Goal: Transaction & Acquisition: Purchase product/service

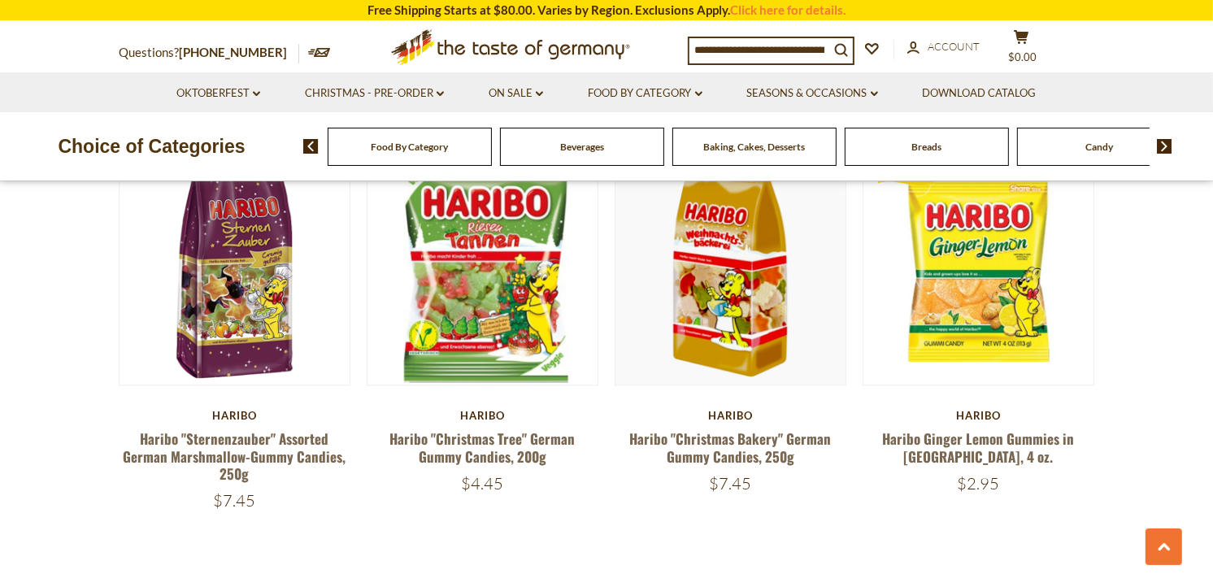
scroll to position [3403, 0]
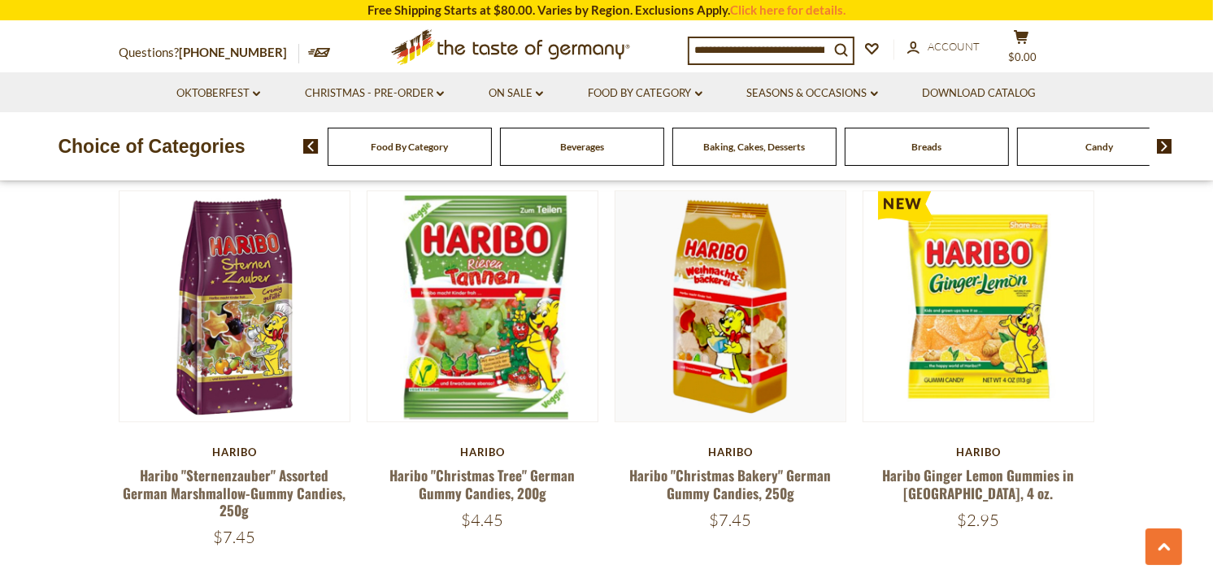
scroll to position [3418, 0]
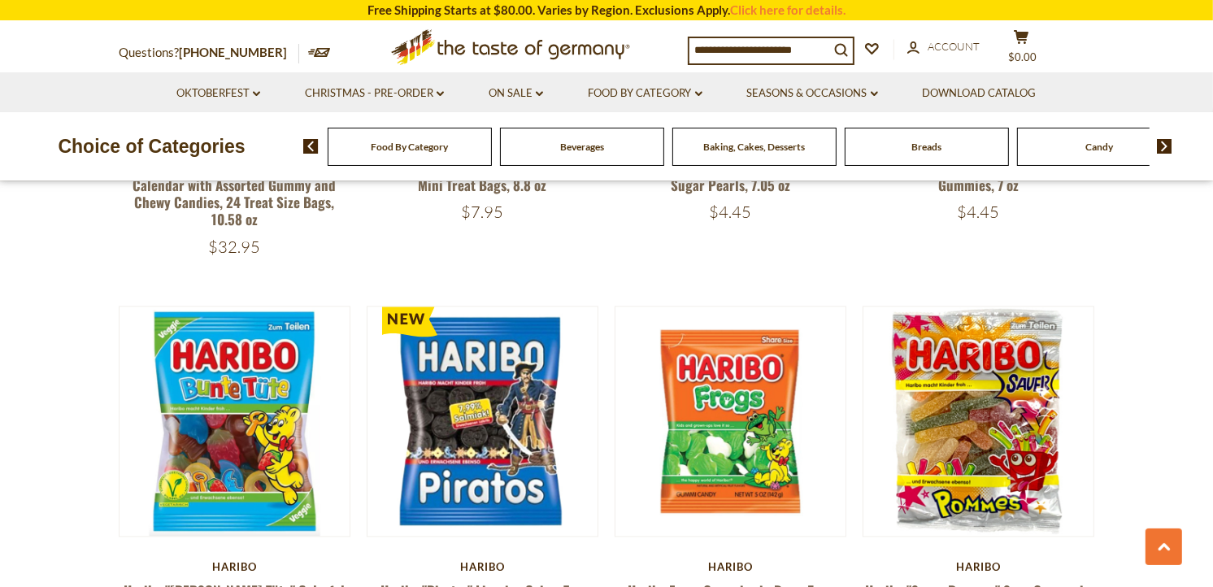
scroll to position [2864, 0]
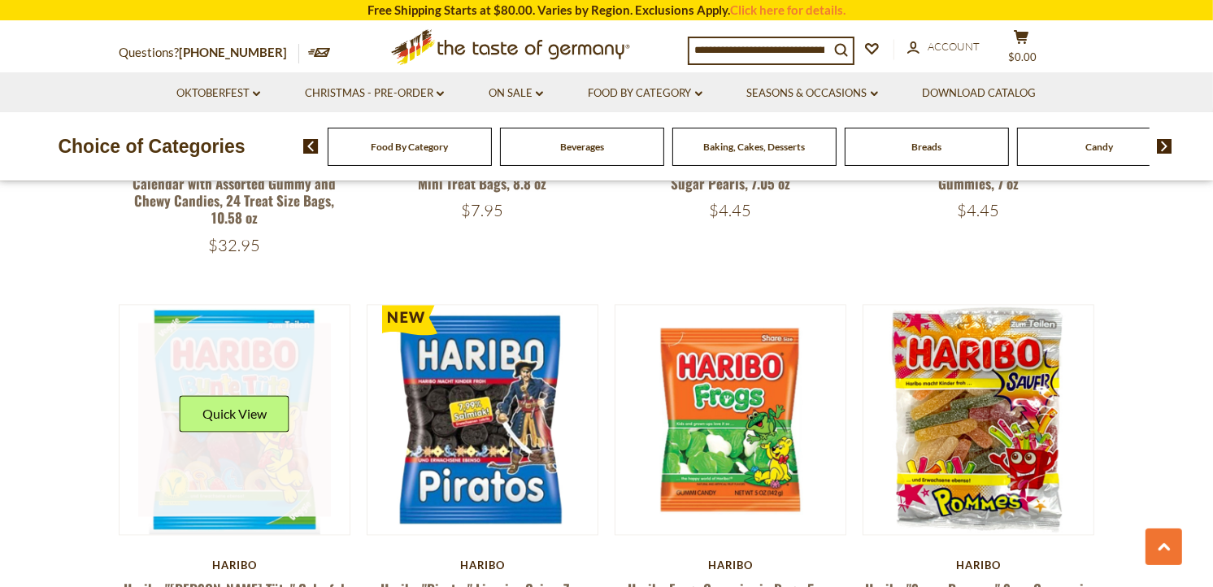
click at [258, 395] on div "Quick View" at bounding box center [235, 419] width 110 height 49
click at [256, 367] on link at bounding box center [234, 419] width 193 height 193
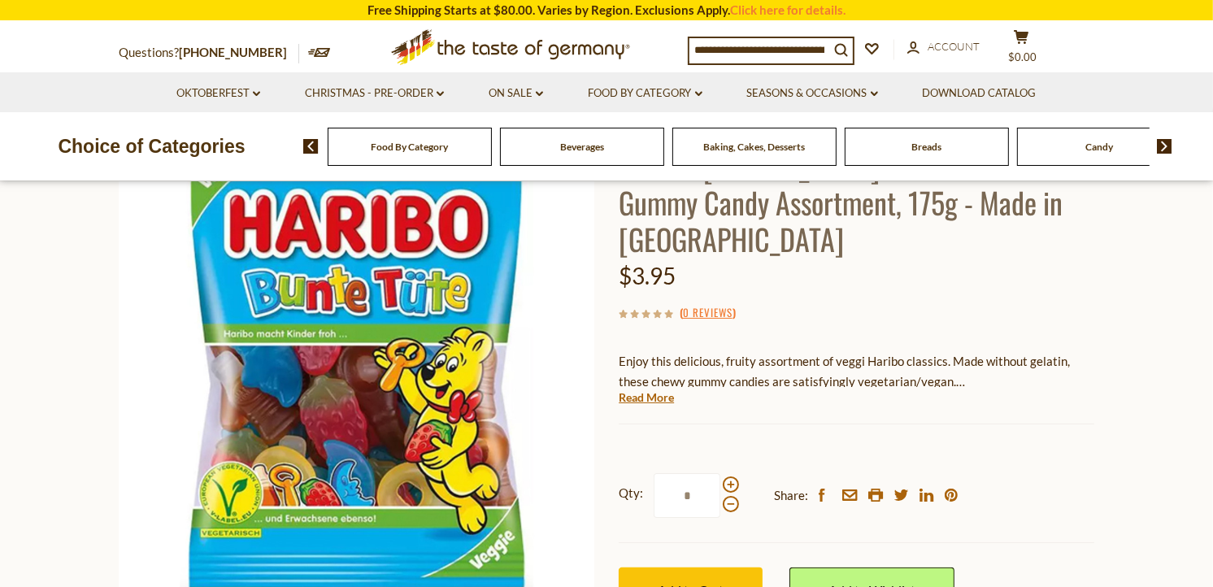
scroll to position [147, 0]
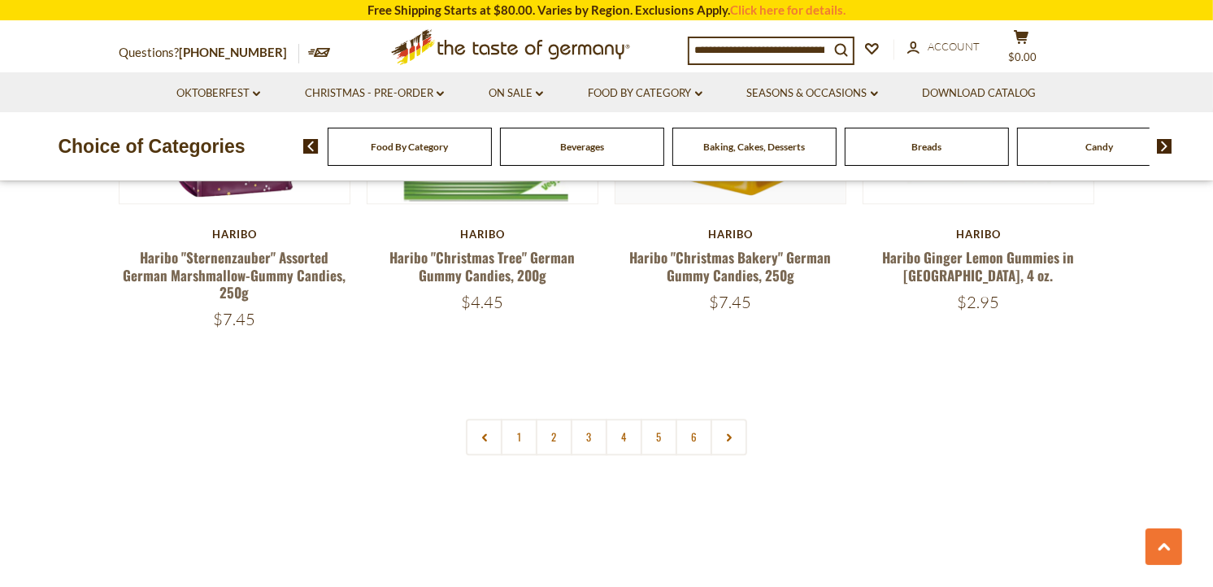
scroll to position [3613, 0]
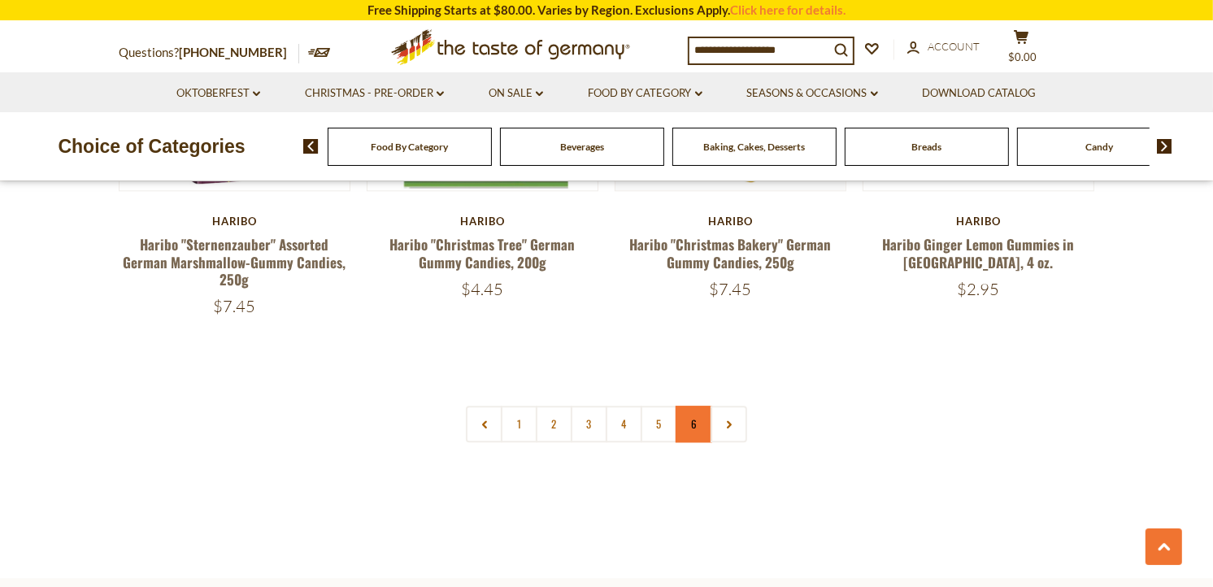
click at [694, 406] on link "6" at bounding box center [693, 424] width 37 height 37
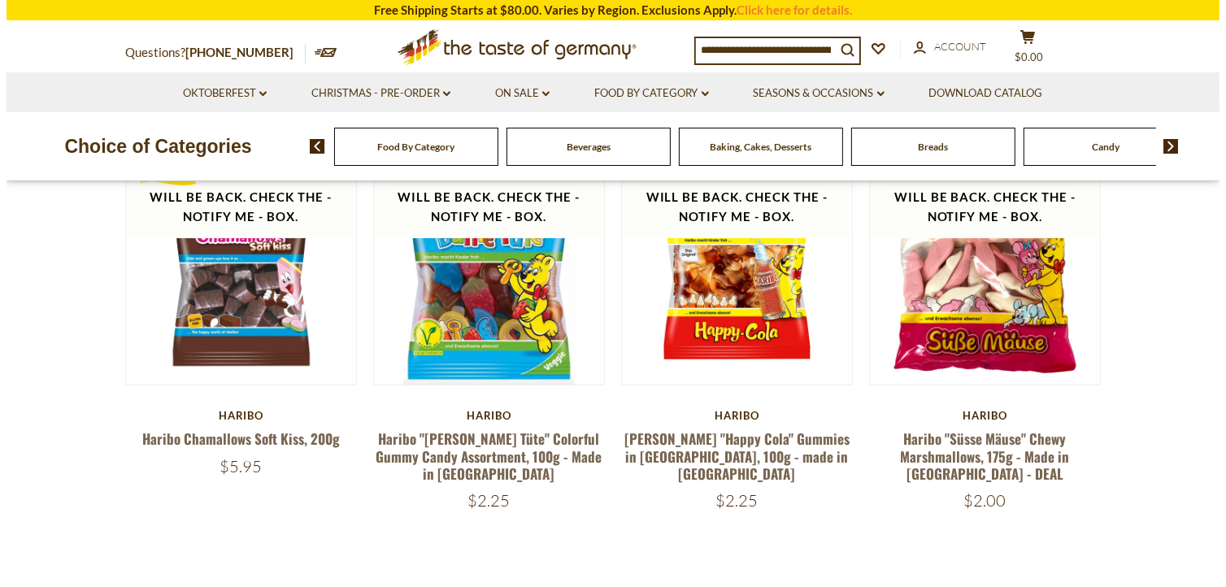
scroll to position [161, 0]
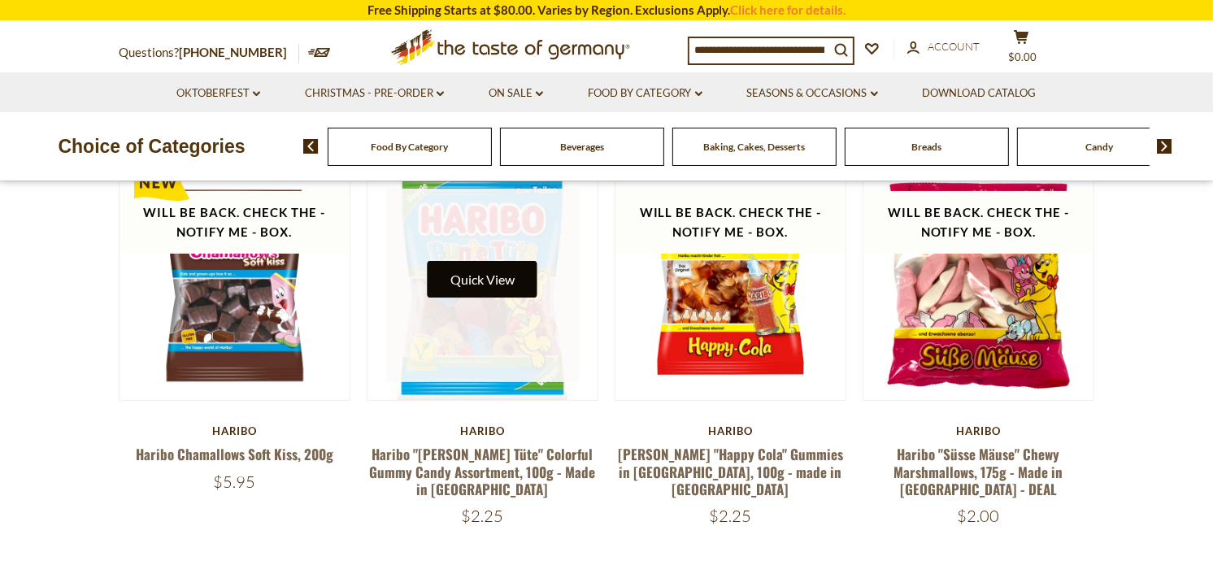
click at [493, 282] on button "Quick View" at bounding box center [482, 279] width 110 height 37
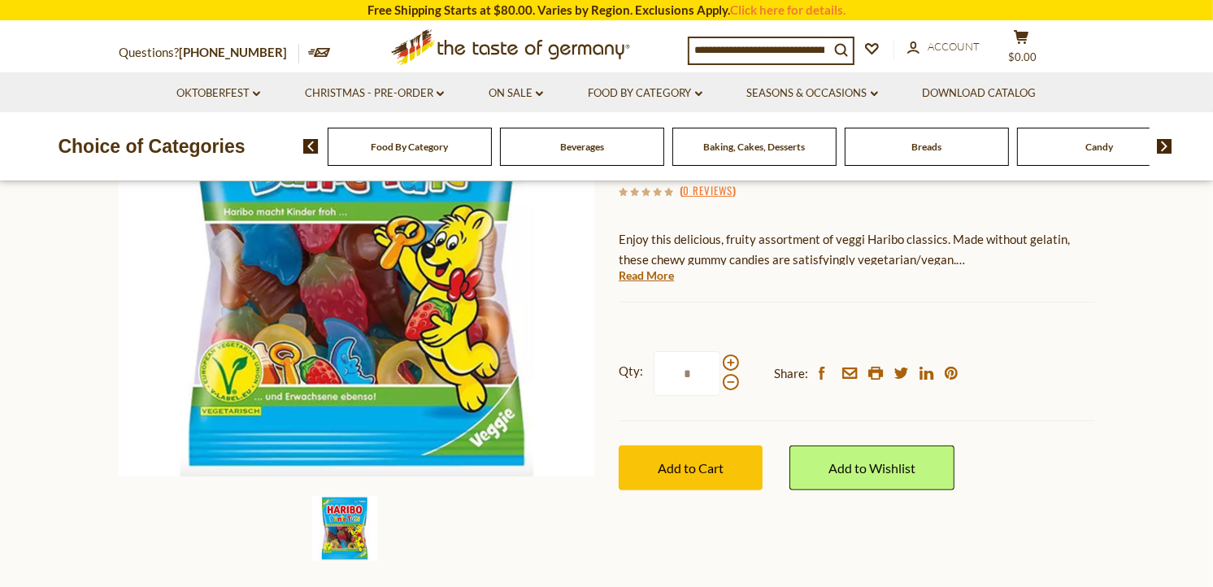
scroll to position [238, 0]
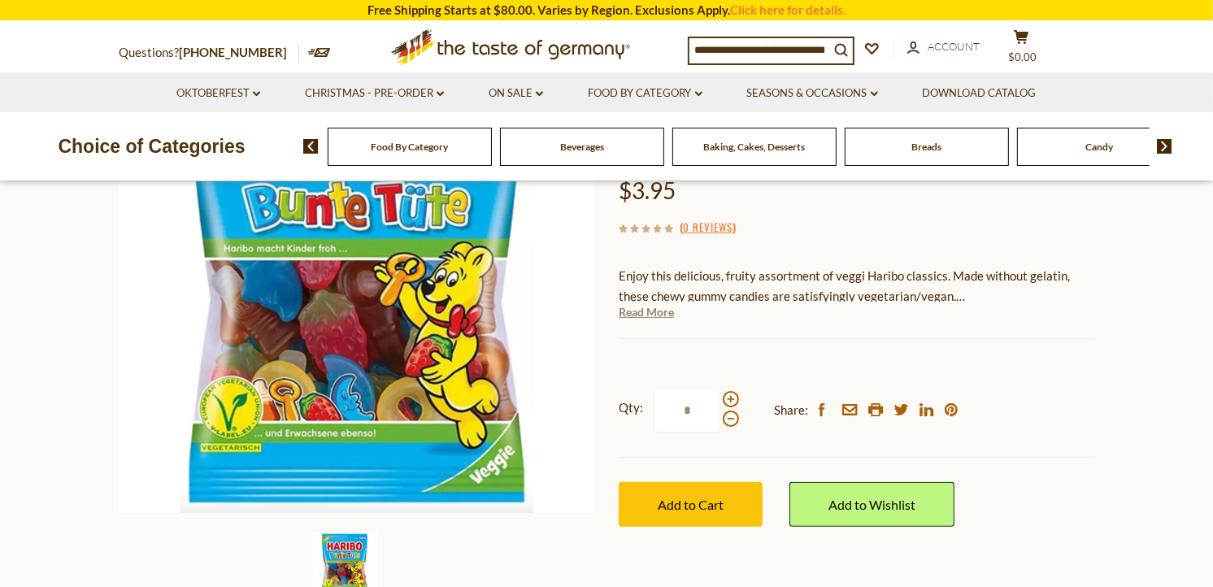
click at [637, 304] on link "Read More" at bounding box center [645, 312] width 55 height 16
